Goal: Information Seeking & Learning: Check status

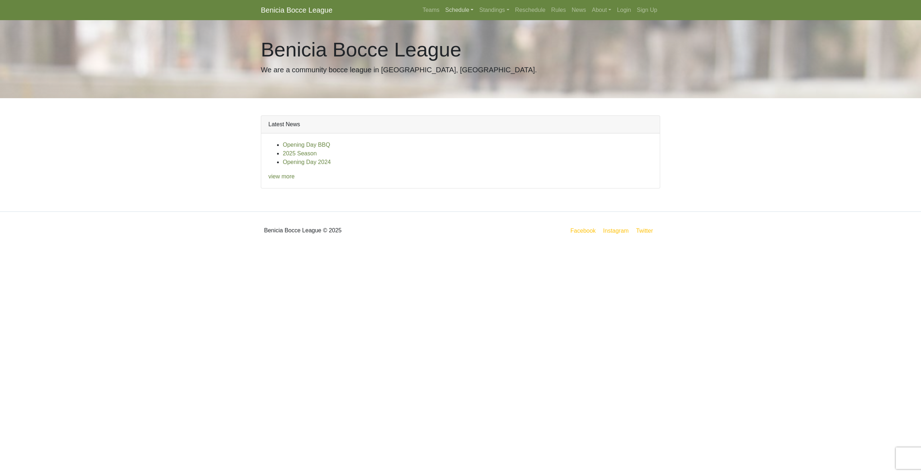
click at [460, 10] on link "Schedule" at bounding box center [460, 10] width 34 height 14
click at [475, 94] on link "[DATE] Night" at bounding box center [472, 96] width 58 height 12
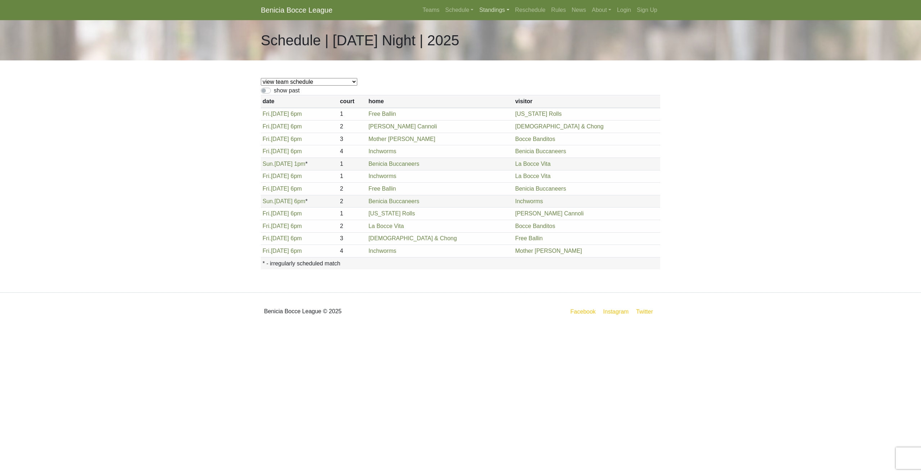
click at [490, 13] on link "Standings" at bounding box center [494, 10] width 36 height 14
click at [493, 96] on link "[DATE] Night" at bounding box center [506, 96] width 58 height 12
